Goal: Find specific page/section: Find specific page/section

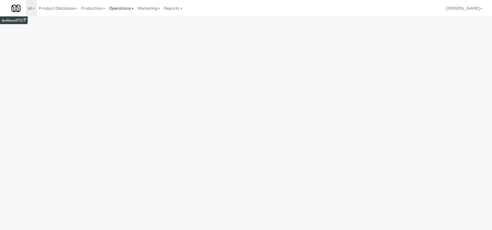
click at [125, 8] on link "Operations" at bounding box center [121, 8] width 28 height 16
click at [126, 57] on link "Tablets" at bounding box center [127, 55] width 41 height 9
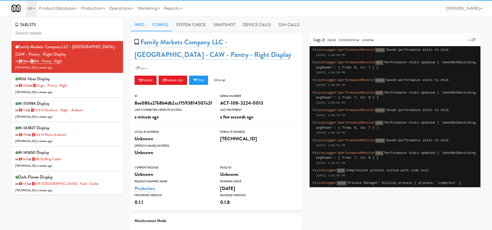
click at [160, 22] on link "Config" at bounding box center [160, 24] width 24 height 13
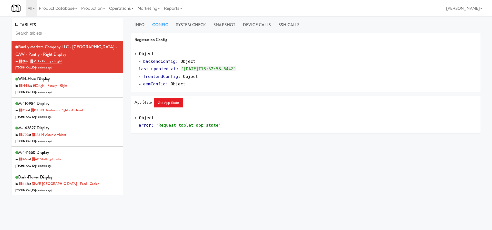
click at [143, 86] on span "emmConfig" at bounding box center [154, 83] width 23 height 5
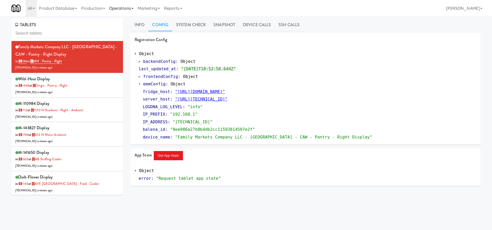
click at [118, 7] on link "Operations" at bounding box center [121, 8] width 28 height 16
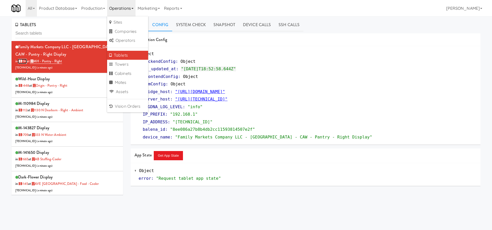
click at [23, 61] on link "194" at bounding box center [22, 61] width 9 height 5
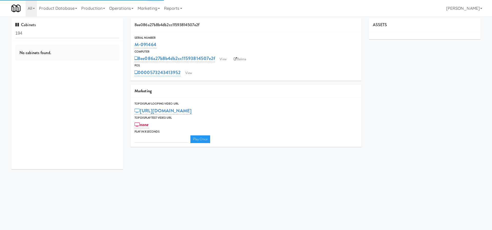
type input "3"
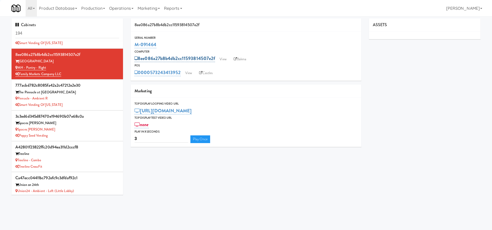
scroll to position [271, 0]
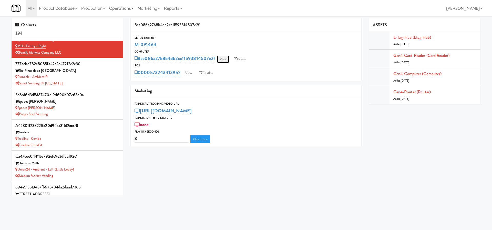
click at [225, 60] on link "View" at bounding box center [223, 59] width 12 height 8
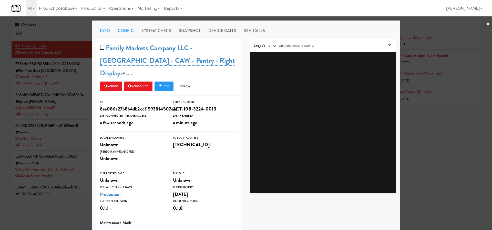
click at [128, 31] on link "Config" at bounding box center [126, 30] width 24 height 13
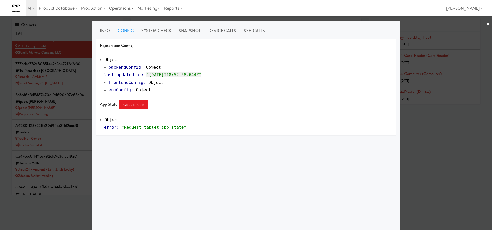
click at [105, 90] on span at bounding box center [105, 90] width 2 height 4
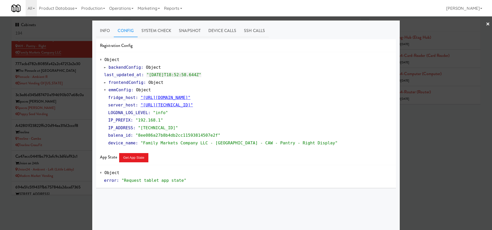
click at [107, 67] on link "backendConfig : Object" at bounding box center [132, 67] width 57 height 5
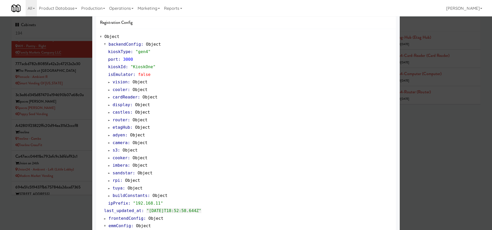
scroll to position [25, 0]
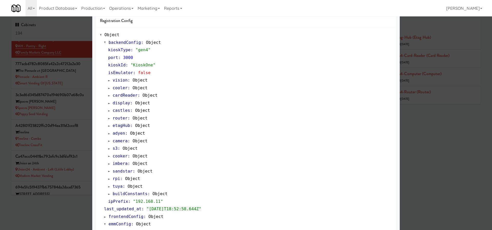
click at [111, 81] on link "vision : Object" at bounding box center [127, 80] width 39 height 5
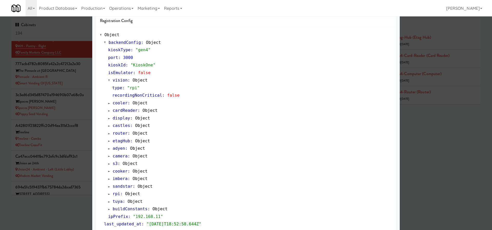
scroll to position [0, 0]
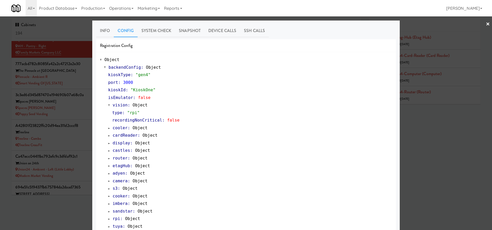
click at [101, 60] on span at bounding box center [101, 60] width 2 height 4
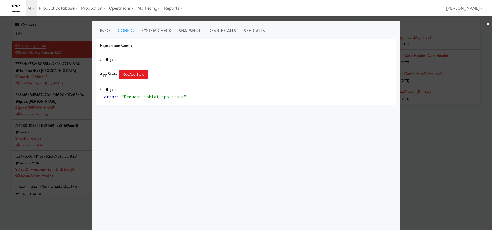
click at [488, 23] on link "×" at bounding box center [487, 24] width 4 height 16
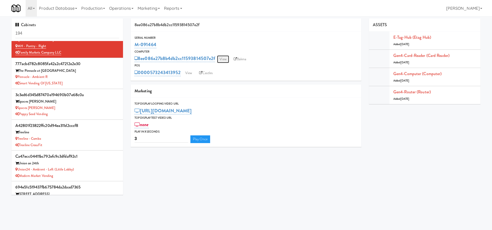
click at [228, 58] on link "View" at bounding box center [223, 59] width 12 height 8
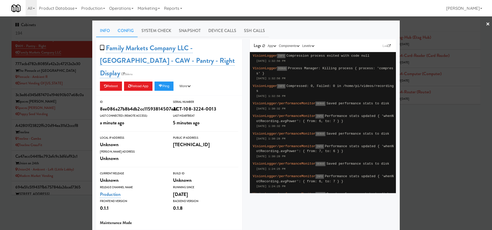
click at [129, 28] on link "Config" at bounding box center [126, 30] width 24 height 13
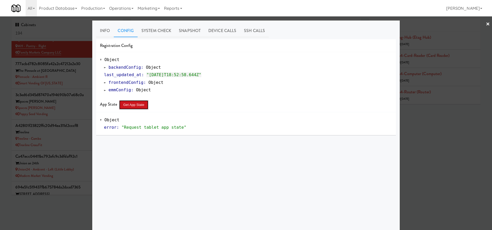
click at [135, 105] on button "Get App State" at bounding box center [133, 104] width 29 height 9
